Goal: Task Accomplishment & Management: Use online tool/utility

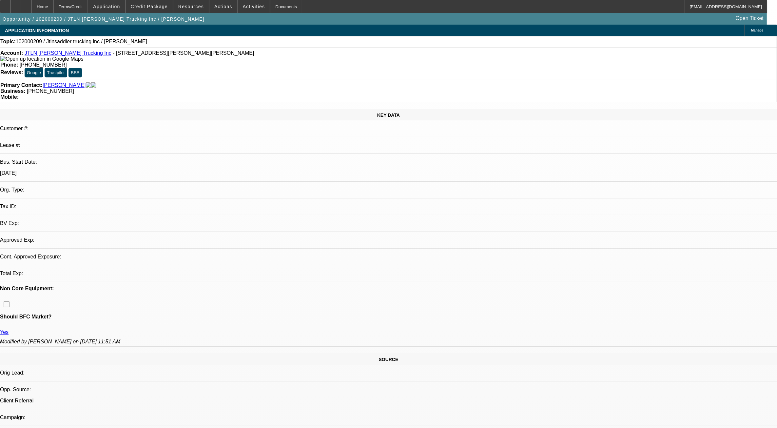
select select "0"
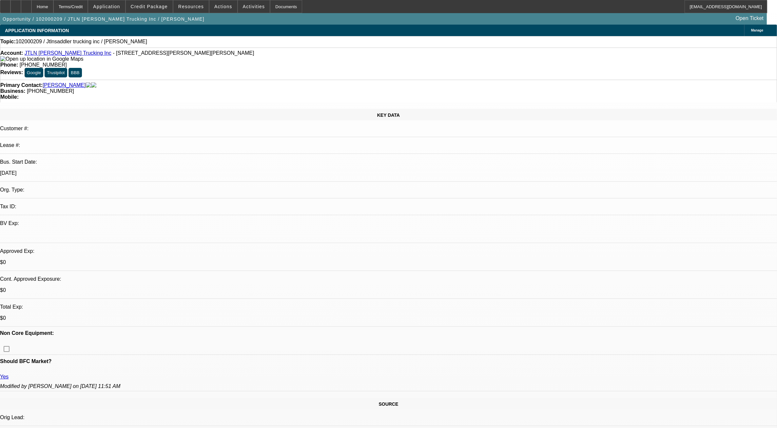
select select "1"
select select "2"
select select
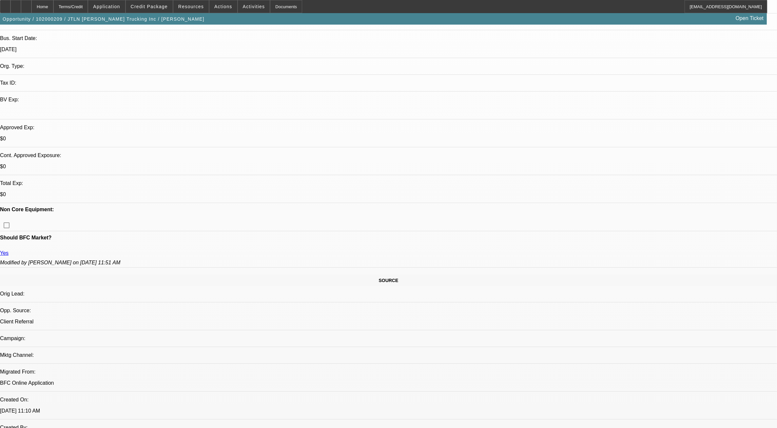
scroll to position [246, 0]
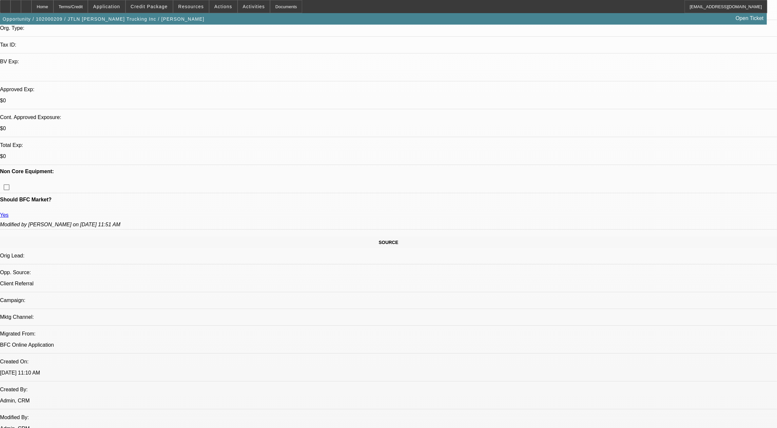
scroll to position [0, 0]
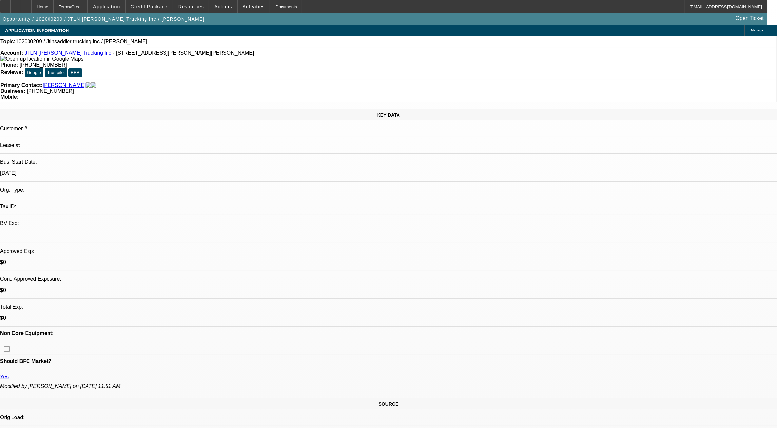
scroll to position [0, 0]
click at [148, 12] on span at bounding box center [149, 7] width 47 height 16
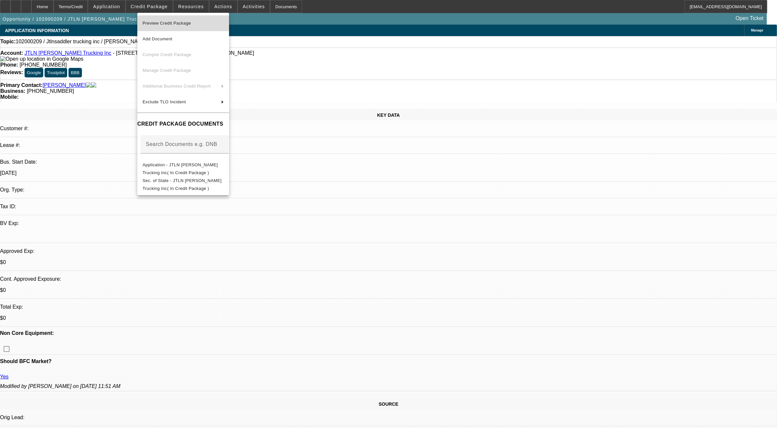
click at [172, 26] on span "Preview Credit Package" at bounding box center [183, 23] width 81 height 8
